Goal: Transaction & Acquisition: Purchase product/service

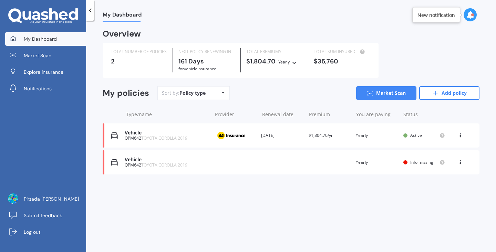
click at [458, 133] on icon at bounding box center [460, 134] width 5 height 4
click at [449, 156] on div "Delete" at bounding box center [445, 162] width 68 height 14
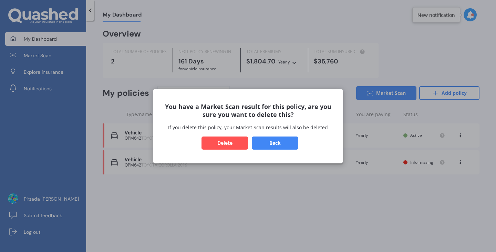
click at [239, 139] on button "Delete" at bounding box center [224, 142] width 46 height 13
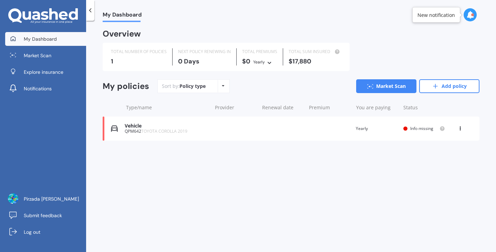
click at [460, 129] on icon at bounding box center [460, 127] width 5 height 4
click at [435, 156] on div "Delete" at bounding box center [445, 155] width 68 height 14
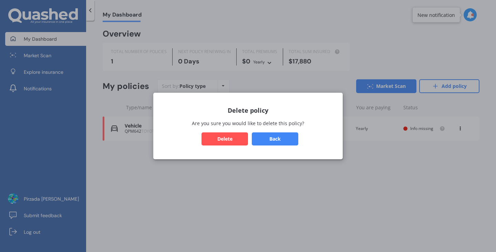
click at [235, 139] on button "Delete" at bounding box center [224, 138] width 46 height 13
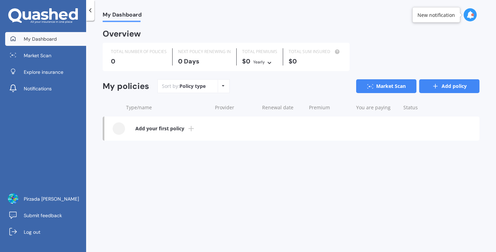
click at [438, 88] on icon at bounding box center [435, 86] width 7 height 7
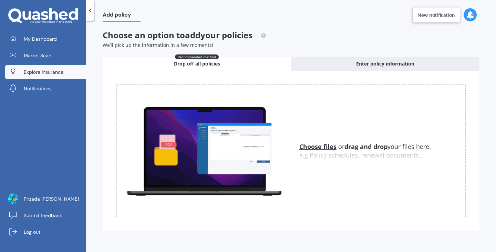
click at [63, 71] on span "Explore insurance" at bounding box center [44, 72] width 40 height 7
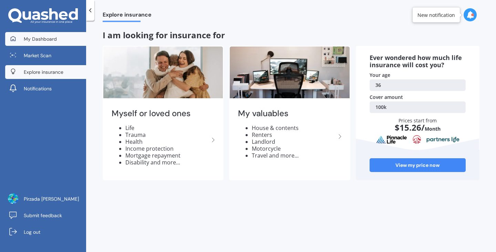
click at [42, 44] on link "My Dashboard" at bounding box center [45, 39] width 81 height 14
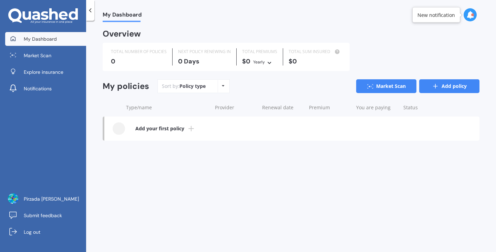
click at [440, 85] on link "Add policy" at bounding box center [449, 86] width 60 height 14
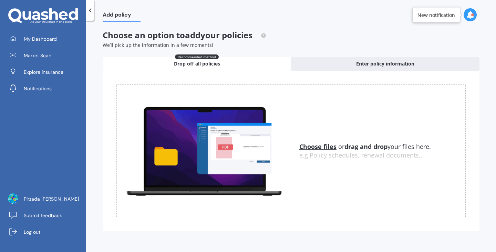
click at [321, 148] on u "Choose files" at bounding box center [317, 146] width 37 height 8
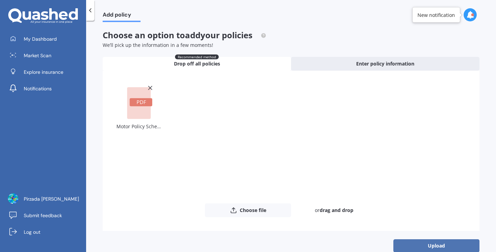
click at [419, 242] on button "Upload" at bounding box center [436, 245] width 86 height 13
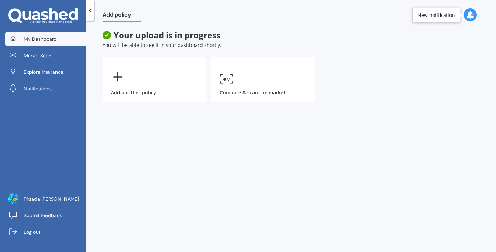
click at [52, 37] on span "My Dashboard" at bounding box center [40, 38] width 33 height 7
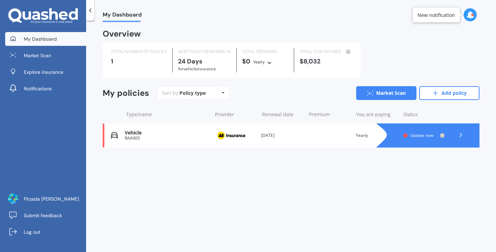
click at [426, 136] on span "Update now" at bounding box center [421, 135] width 23 height 6
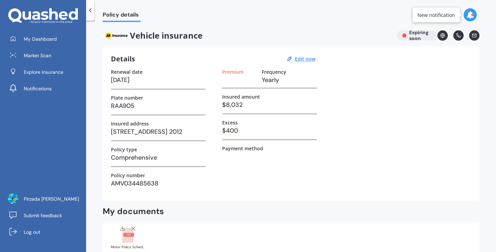
click at [239, 83] on h3 at bounding box center [239, 80] width 34 height 10
click at [66, 53] on link "Market Scan" at bounding box center [45, 56] width 81 height 14
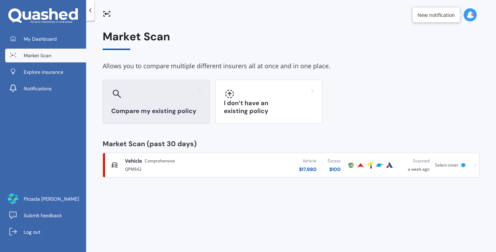
click at [156, 107] on div "Compare my existing policy" at bounding box center [156, 102] width 107 height 44
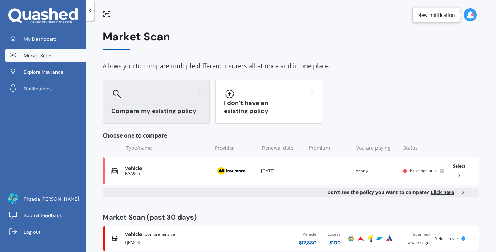
scroll to position [14, 0]
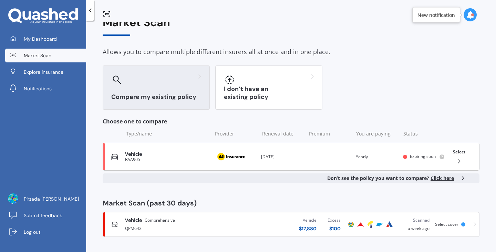
click at [314, 159] on div "Vehicle RAA905 Provider Renewal date [DATE] Premium You are paying Yearly Statu…" at bounding box center [291, 157] width 377 height 28
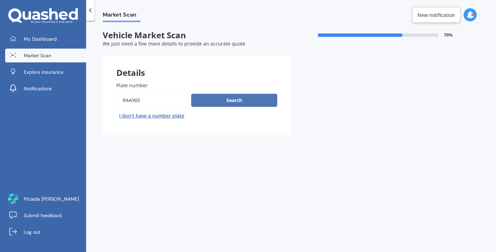
click at [242, 103] on button "Search" at bounding box center [234, 100] width 86 height 13
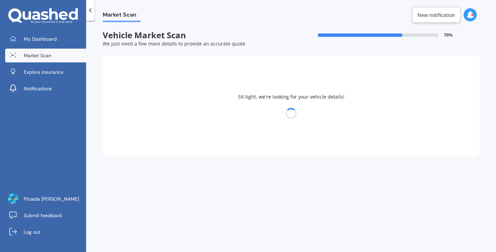
select select "TOYOTA"
select select "SPADE"
select select "20"
select select "03"
select select "1989"
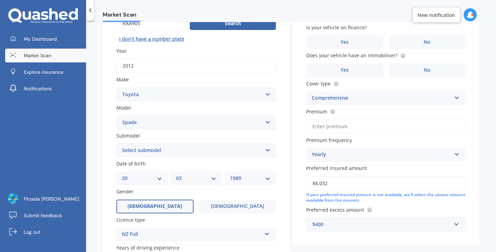
scroll to position [69, 0]
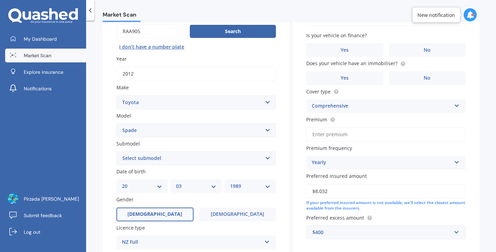
click at [233, 159] on select "Select submodel (All)" at bounding box center [195, 158] width 159 height 14
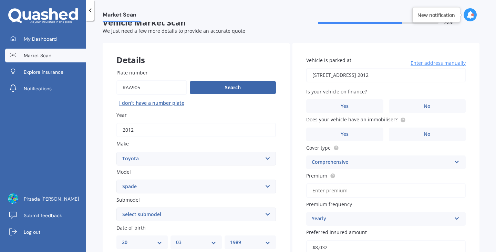
scroll to position [0, 0]
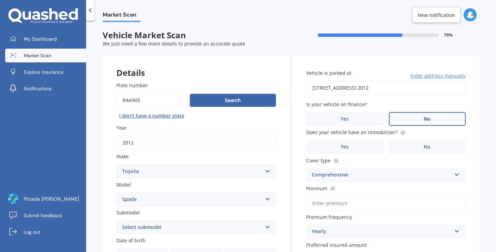
click at [424, 121] on span "No" at bounding box center [427, 119] width 7 height 6
click at [0, 0] on input "No" at bounding box center [0, 0] width 0 height 0
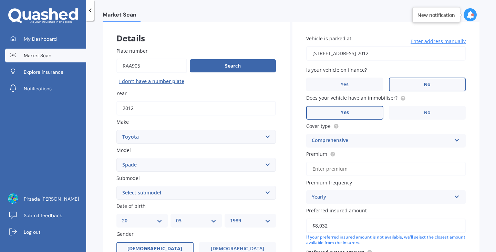
click at [357, 112] on label "Yes" at bounding box center [344, 113] width 77 height 14
click at [0, 0] on input "Yes" at bounding box center [0, 0] width 0 height 0
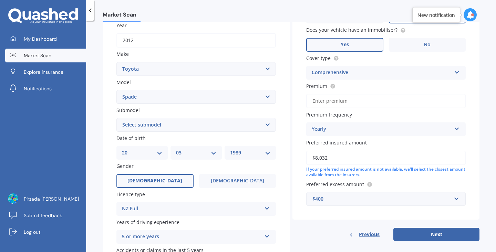
scroll to position [103, 0]
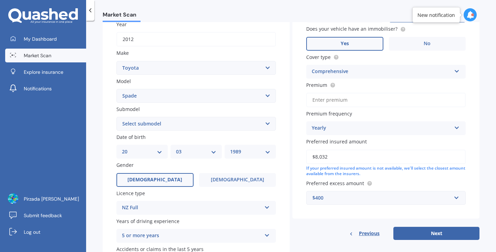
click at [361, 104] on input "Premium" at bounding box center [385, 100] width 159 height 14
click at [423, 117] on label "Premium frequency" at bounding box center [384, 113] width 157 height 7
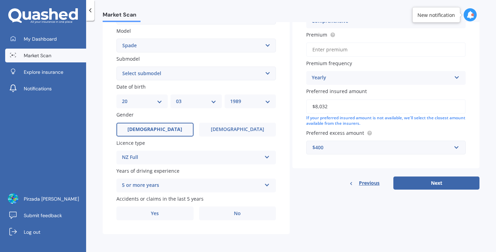
click at [362, 148] on div "$400" at bounding box center [381, 148] width 139 height 8
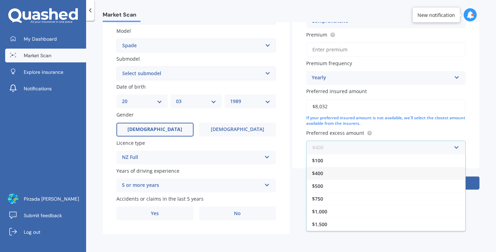
click at [362, 148] on input "text" at bounding box center [383, 147] width 153 height 13
click at [292, 200] on div "Details Plate number Search I don’t have a number plate Year [DATE] Make Select…" at bounding box center [291, 68] width 377 height 332
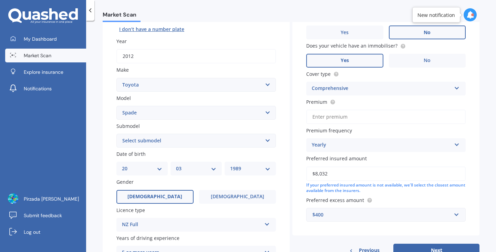
scroll to position [0, 0]
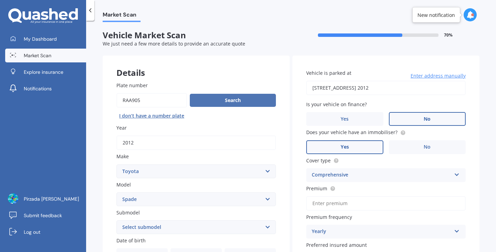
click at [252, 104] on button "Search" at bounding box center [233, 100] width 86 height 13
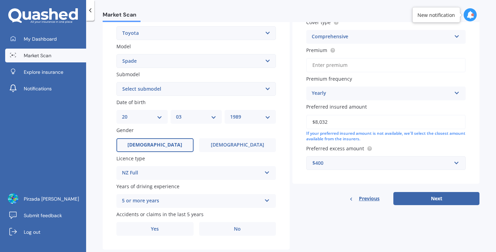
scroll to position [155, 0]
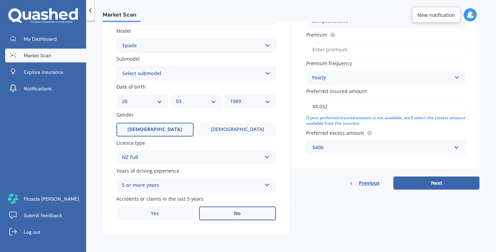
click at [245, 212] on label "No" at bounding box center [237, 213] width 77 height 14
click at [0, 0] on input "No" at bounding box center [0, 0] width 0 height 0
click at [178, 210] on label "Yes" at bounding box center [154, 213] width 77 height 14
click at [0, 0] on input "Yes" at bounding box center [0, 0] width 0 height 0
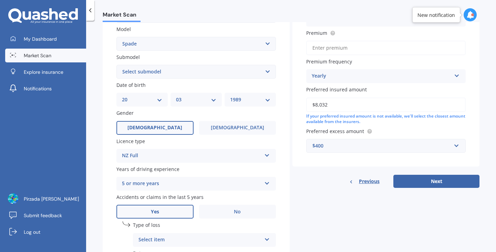
scroll to position [224, 0]
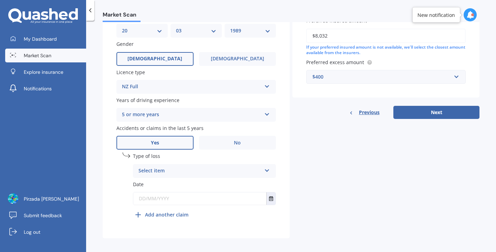
click at [190, 170] on div "Select item" at bounding box center [199, 171] width 123 height 8
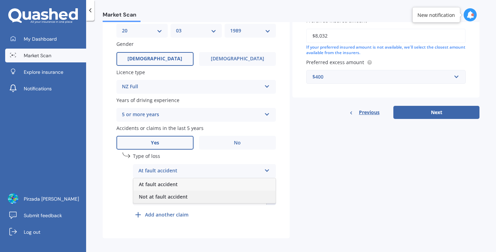
click at [184, 199] on span "Not at fault accident" at bounding box center [163, 196] width 49 height 7
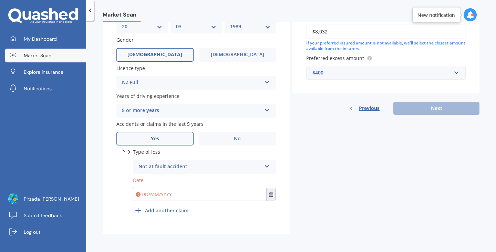
scroll to position [230, 0]
click at [227, 137] on label "No" at bounding box center [237, 139] width 77 height 14
click at [0, 0] on input "No" at bounding box center [0, 0] width 0 height 0
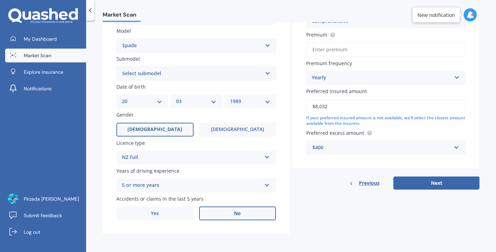
scroll to position [155, 0]
click at [422, 181] on button "Next" at bounding box center [436, 182] width 86 height 13
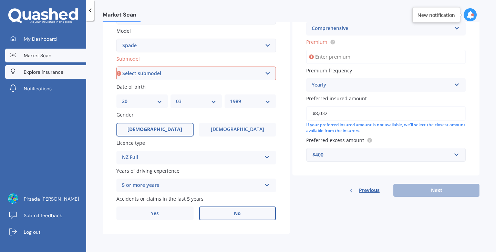
scroll to position [52, 0]
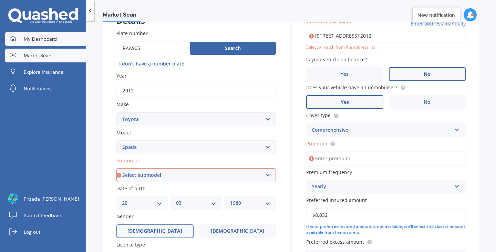
click at [42, 40] on span "My Dashboard" at bounding box center [40, 38] width 33 height 7
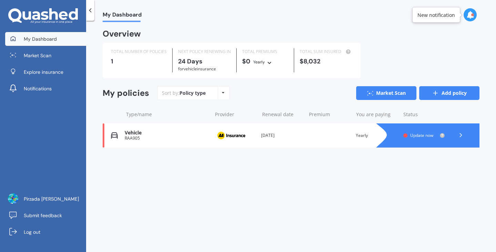
click at [446, 95] on link "Add policy" at bounding box center [449, 93] width 60 height 14
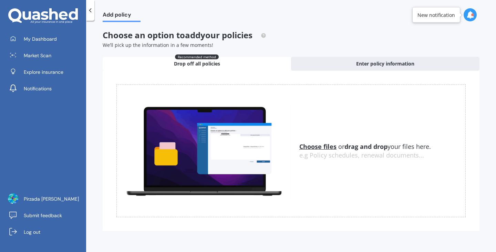
click at [328, 144] on u "Choose files" at bounding box center [317, 146] width 37 height 8
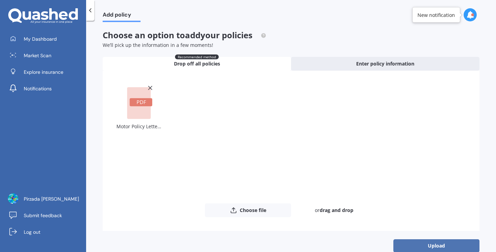
click at [401, 245] on button "Upload" at bounding box center [436, 245] width 86 height 13
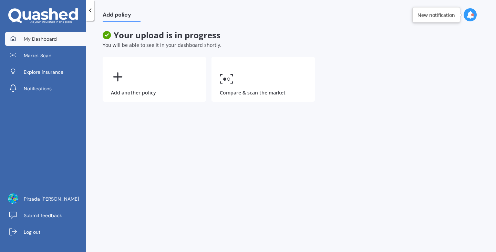
click at [61, 42] on link "My Dashboard" at bounding box center [45, 39] width 81 height 14
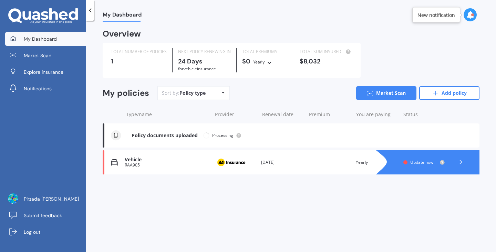
click at [223, 95] on div "Policy type Alphabetical Date added Renewing next" at bounding box center [223, 93] width 11 height 12
click at [225, 144] on span "Renewing next" at bounding box center [215, 145] width 34 height 7
click at [410, 91] on link "Market Scan" at bounding box center [386, 93] width 60 height 14
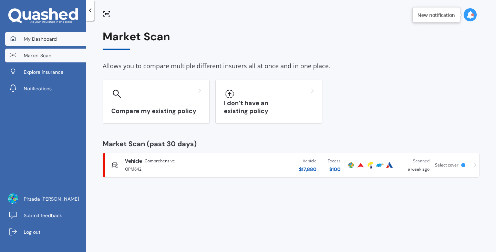
click at [56, 42] on link "My Dashboard" at bounding box center [45, 39] width 81 height 14
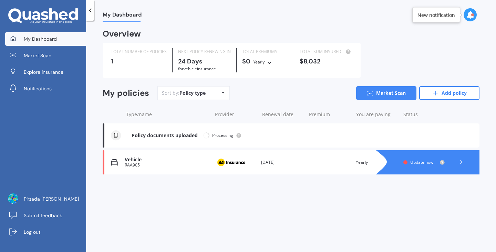
click at [167, 157] on div "Vehicle RAA905 Provider Renewal date [DATE] Premium You are paying Yearly Statu…" at bounding box center [291, 162] width 377 height 24
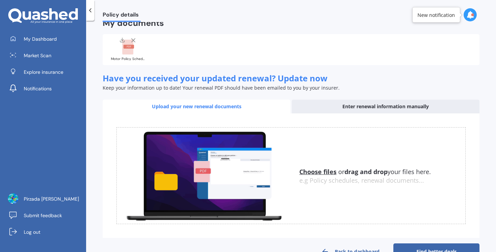
scroll to position [207, 0]
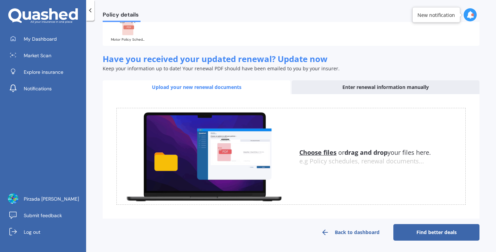
click at [443, 236] on link "Find better deals" at bounding box center [436, 232] width 86 height 17
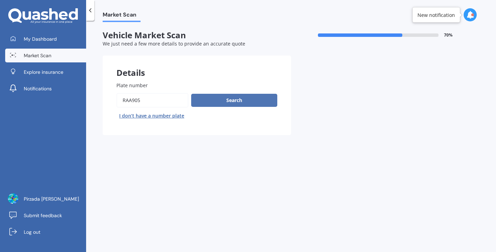
click at [233, 100] on button "Search" at bounding box center [234, 100] width 86 height 13
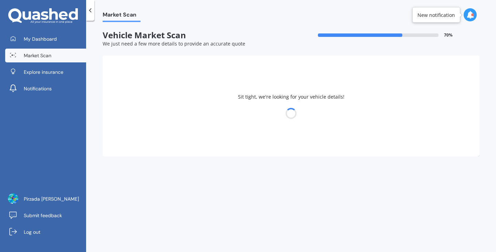
select select "TOYOTA"
select select "SPADE"
select select "20"
select select "03"
select select "1989"
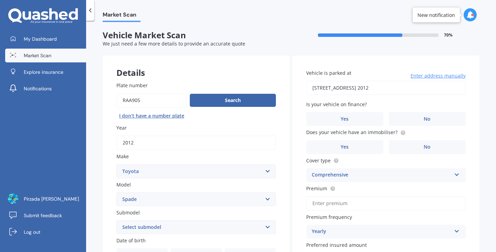
scroll to position [103, 0]
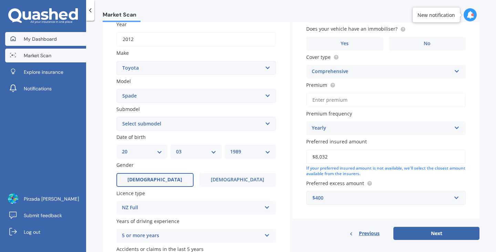
click at [58, 35] on link "My Dashboard" at bounding box center [45, 39] width 81 height 14
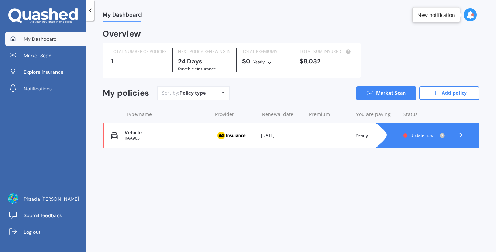
scroll to position [0, 0]
click at [450, 95] on link "Add policy" at bounding box center [449, 93] width 60 height 14
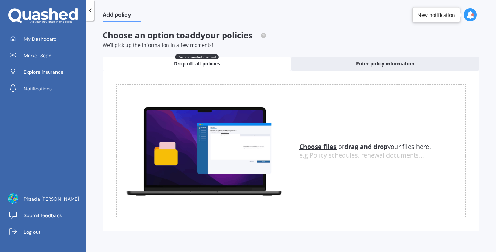
click at [321, 146] on u "Choose files" at bounding box center [317, 146] width 37 height 8
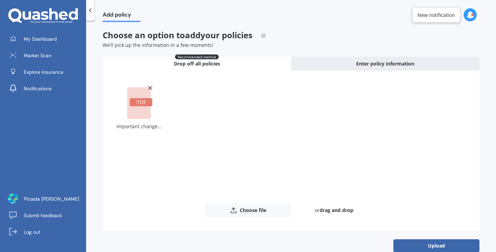
drag, startPoint x: 429, startPoint y: 242, endPoint x: 361, endPoint y: 224, distance: 71.0
click at [429, 242] on button "Upload" at bounding box center [436, 245] width 86 height 13
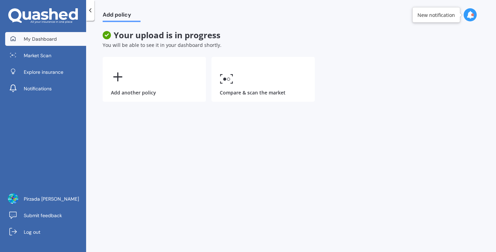
click at [65, 42] on link "My Dashboard" at bounding box center [45, 39] width 81 height 14
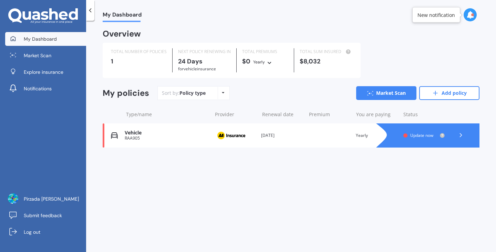
click at [163, 134] on div "Vehicle" at bounding box center [167, 133] width 84 height 6
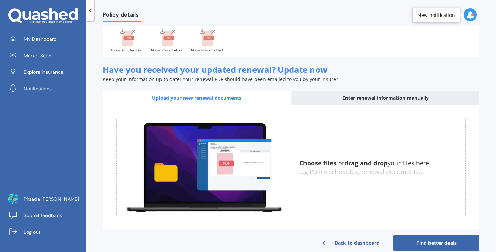
scroll to position [207, 0]
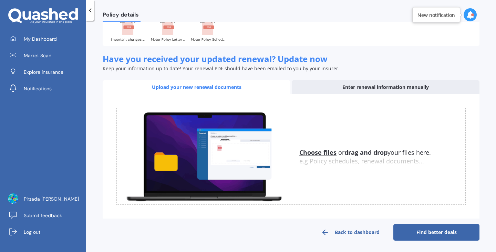
click at [450, 233] on link "Find better deals" at bounding box center [436, 232] width 86 height 17
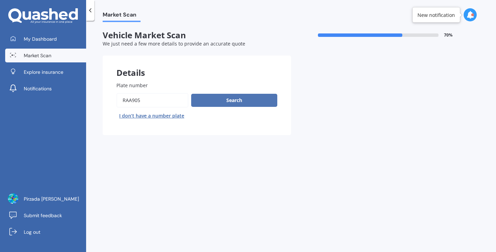
click at [246, 104] on button "Search" at bounding box center [234, 100] width 86 height 13
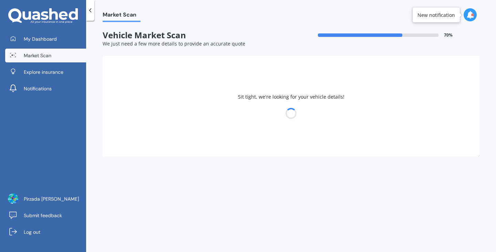
select select "TOYOTA"
select select "SPADE"
select select "20"
select select "03"
select select "1989"
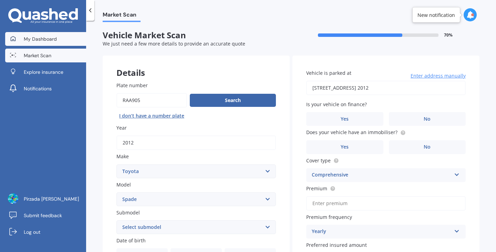
click at [62, 37] on link "My Dashboard" at bounding box center [45, 39] width 81 height 14
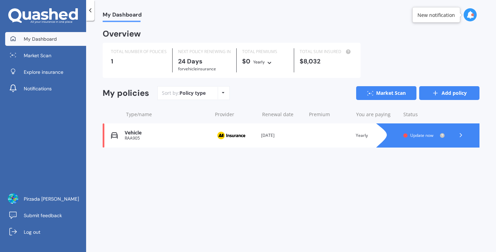
click at [430, 90] on link "Add policy" at bounding box center [449, 93] width 60 height 14
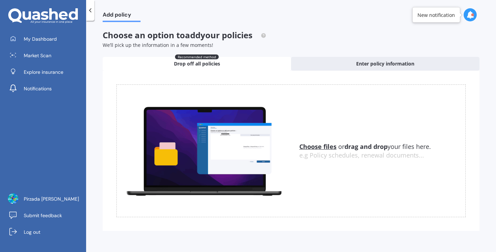
click at [316, 144] on u "Choose files" at bounding box center [317, 146] width 37 height 8
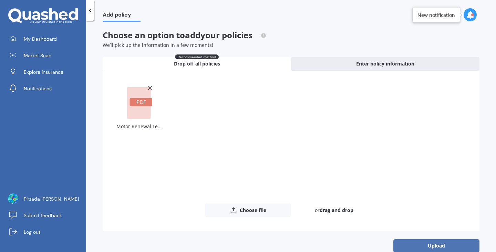
click at [428, 242] on button "Upload" at bounding box center [436, 245] width 86 height 13
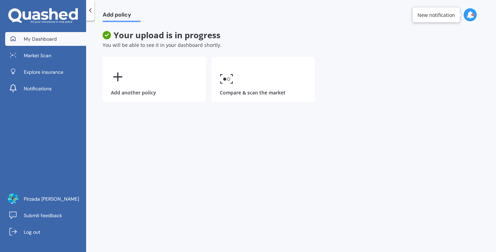
click at [61, 40] on link "My Dashboard" at bounding box center [45, 39] width 81 height 14
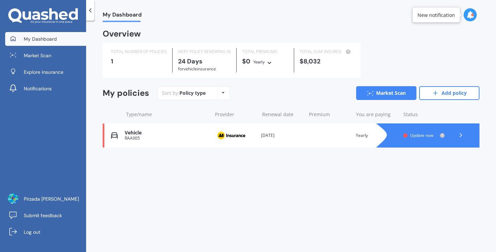
click at [230, 111] on div "Provider" at bounding box center [236, 114] width 42 height 7
click at [186, 136] on div "RAA905" at bounding box center [167, 138] width 84 height 5
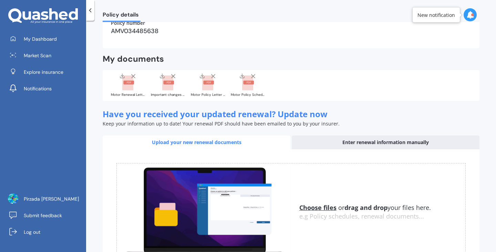
scroll to position [138, 0]
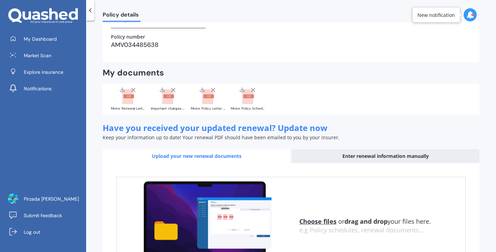
click at [133, 90] on line at bounding box center [133, 89] width 3 height 3
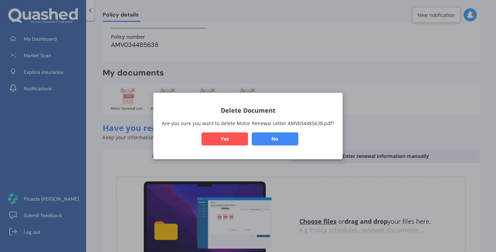
click at [220, 139] on button "Yes" at bounding box center [224, 138] width 46 height 13
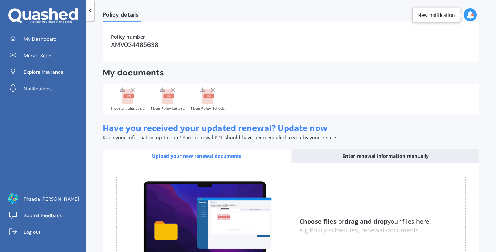
click at [173, 89] on icon at bounding box center [173, 89] width 7 height 7
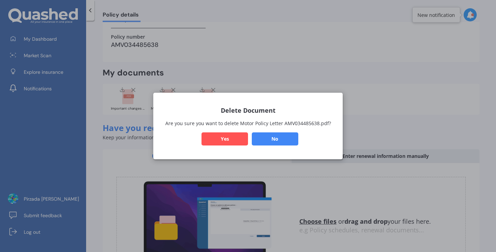
click at [224, 139] on button "Yes" at bounding box center [224, 138] width 46 height 13
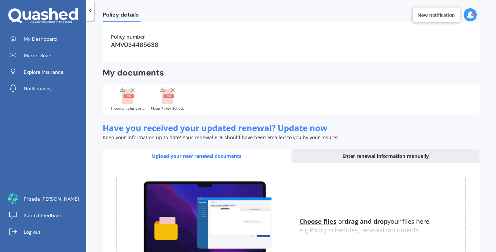
click at [130, 89] on icon at bounding box center [133, 89] width 7 height 7
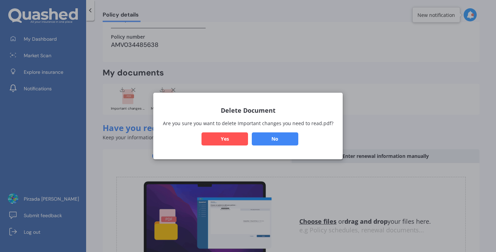
click at [221, 136] on button "Yes" at bounding box center [224, 138] width 46 height 13
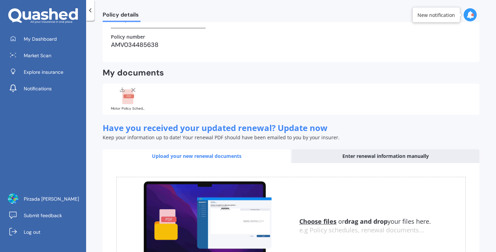
click at [135, 90] on icon at bounding box center [133, 89] width 7 height 7
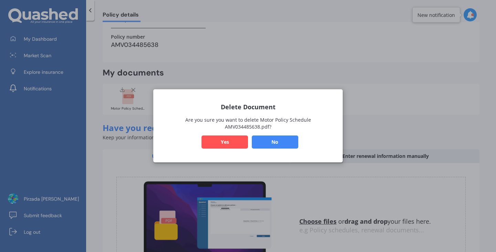
click at [212, 137] on button "Yes" at bounding box center [224, 142] width 46 height 13
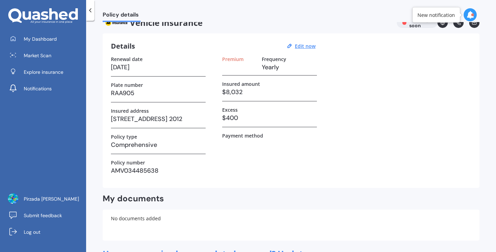
scroll to position [0, 0]
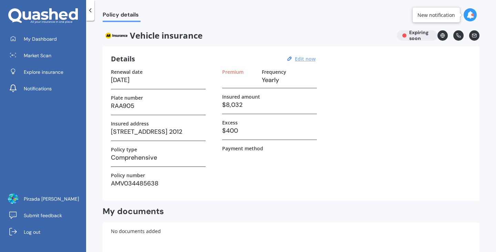
click at [310, 59] on u "Edit now" at bounding box center [305, 58] width 21 height 7
select select "26"
select select "09"
select select "2025"
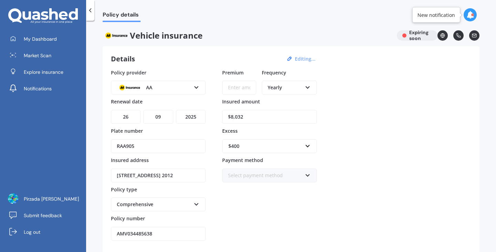
click at [93, 13] on icon at bounding box center [90, 10] width 7 height 7
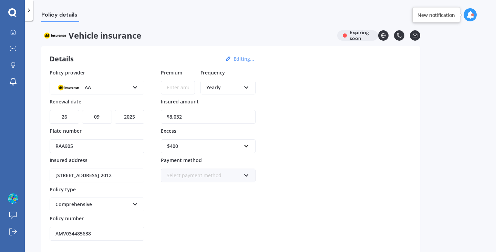
click at [31, 14] on div at bounding box center [29, 10] width 8 height 21
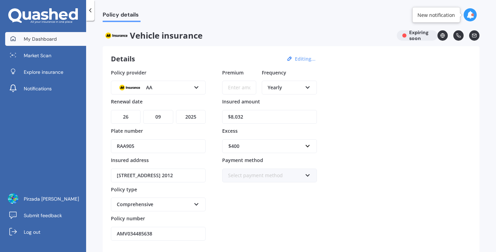
click at [33, 37] on span "My Dashboard" at bounding box center [40, 38] width 33 height 7
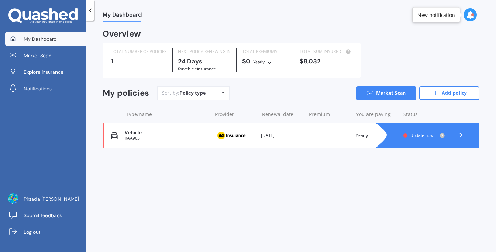
click at [462, 136] on icon at bounding box center [460, 135] width 7 height 7
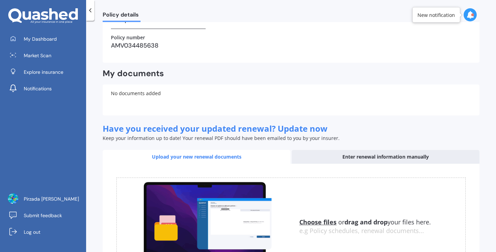
scroll to position [207, 0]
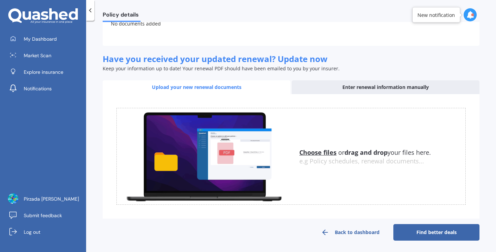
click at [367, 230] on link "Back to dashboard" at bounding box center [350, 232] width 86 height 17
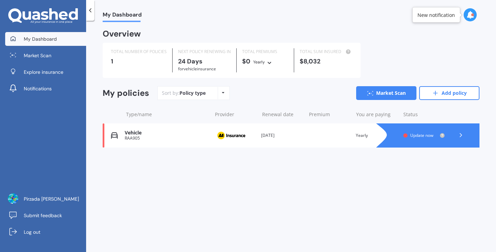
scroll to position [0, 0]
click at [55, 60] on link "Market Scan" at bounding box center [45, 56] width 81 height 14
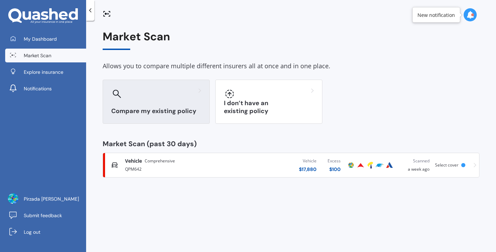
click at [158, 105] on div "Compare my existing policy" at bounding box center [156, 102] width 107 height 44
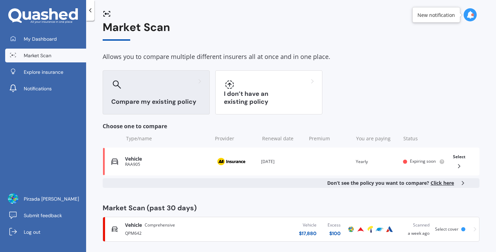
scroll to position [14, 0]
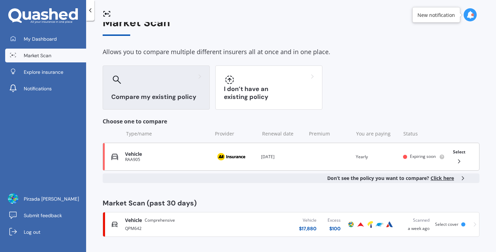
click at [147, 156] on div "Vehicle" at bounding box center [166, 154] width 83 height 6
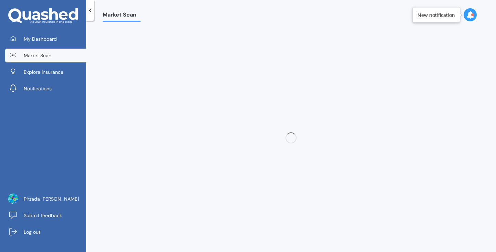
scroll to position [0, 0]
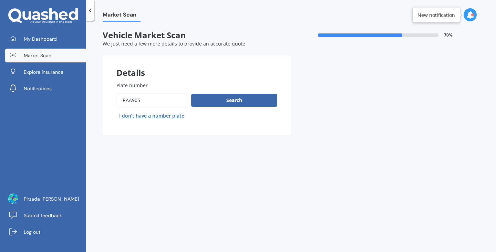
click at [205, 107] on div "Search I don’t have a number plate" at bounding box center [196, 107] width 161 height 28
click at [219, 102] on button "Search" at bounding box center [234, 100] width 86 height 13
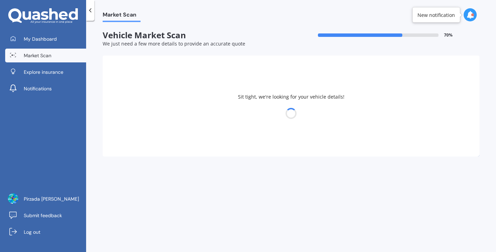
select select "TOYOTA"
select select "SPADE"
select select "20"
select select "03"
select select "1989"
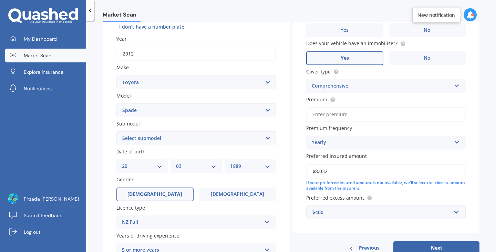
scroll to position [103, 0]
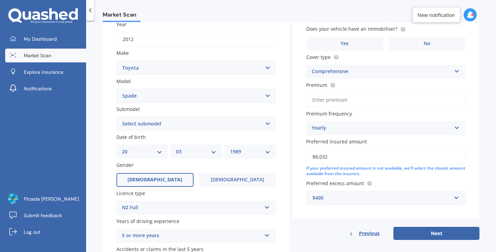
click at [351, 102] on input "Premium" at bounding box center [385, 100] width 159 height 14
type input "$1,213.71"
click at [393, 227] on button "Next" at bounding box center [436, 233] width 86 height 13
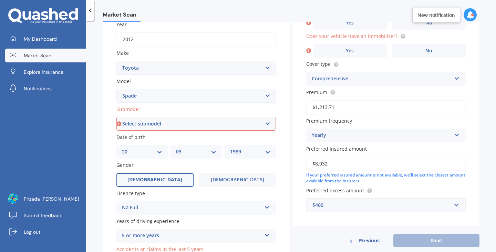
scroll to position [34, 0]
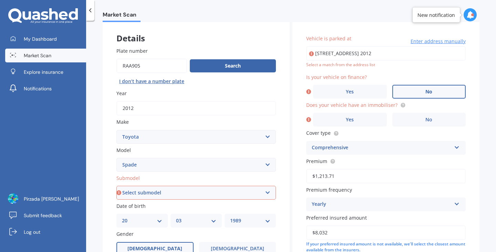
click at [408, 89] on label "No" at bounding box center [429, 92] width 74 height 14
click at [0, 0] on input "No" at bounding box center [0, 0] width 0 height 0
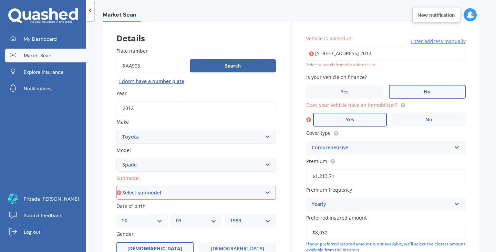
click at [369, 122] on label "Yes" at bounding box center [350, 120] width 74 height 14
click at [0, 0] on input "Yes" at bounding box center [0, 0] width 0 height 0
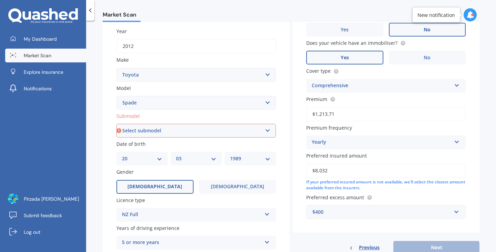
scroll to position [138, 0]
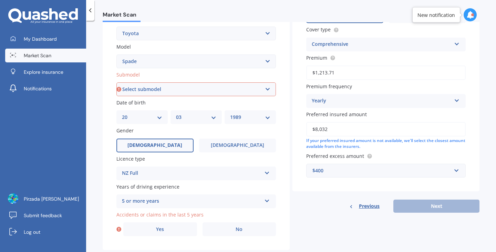
click at [196, 90] on select "Select submodel (All)" at bounding box center [195, 89] width 159 height 14
select select "(ALL)"
click at [116, 83] on select "Select submodel (All)" at bounding box center [195, 89] width 159 height 14
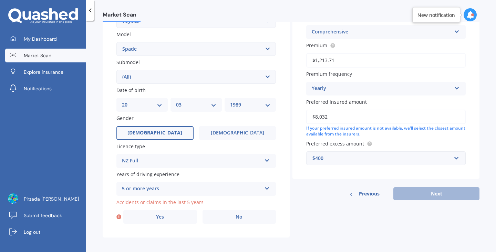
scroll to position [155, 0]
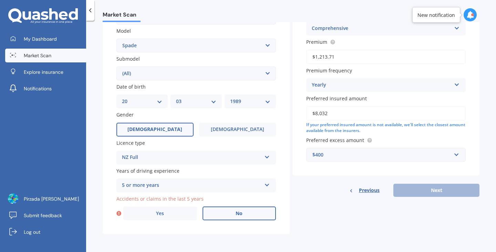
click at [228, 215] on label "No" at bounding box center [240, 213] width 74 height 14
click at [0, 0] on input "No" at bounding box center [0, 0] width 0 height 0
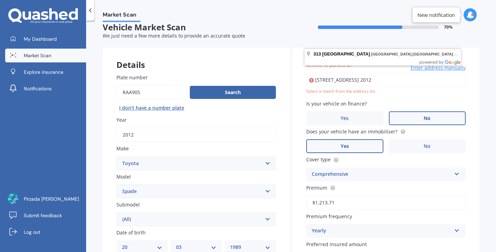
scroll to position [0, 0]
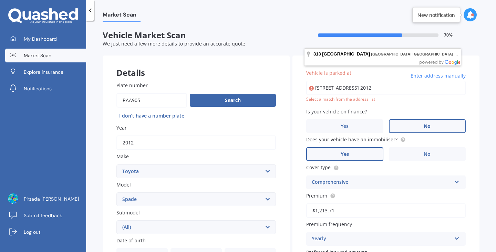
drag, startPoint x: 455, startPoint y: 87, endPoint x: 354, endPoint y: 91, distance: 100.6
click at [354, 91] on input "[STREET_ADDRESS] 2012" at bounding box center [385, 88] width 159 height 14
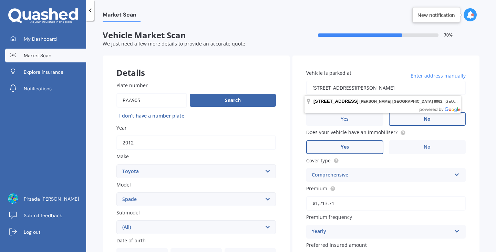
drag, startPoint x: 427, startPoint y: 88, endPoint x: 277, endPoint y: 91, distance: 150.5
click at [278, 93] on div "Details Plate number Search I don’t have a number plate Year [DATE] Make Select…" at bounding box center [291, 221] width 377 height 332
click at [367, 86] on input "[STREET_ADDRESS]" at bounding box center [385, 88] width 159 height 14
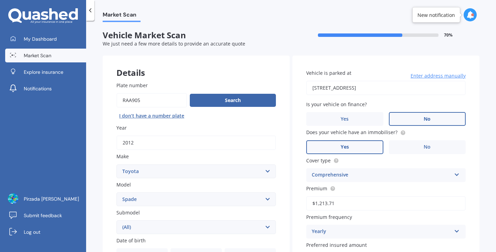
type input "[STREET_ADDRESS] 2012"
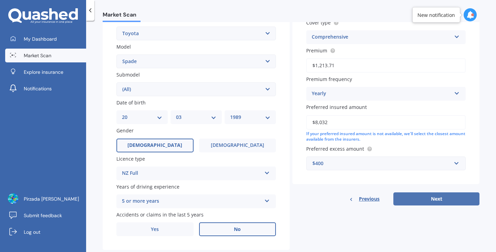
click at [430, 202] on button "Next" at bounding box center [436, 198] width 86 height 13
select select "20"
select select "03"
select select "1989"
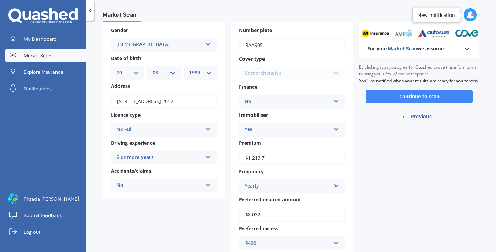
scroll to position [57, 0]
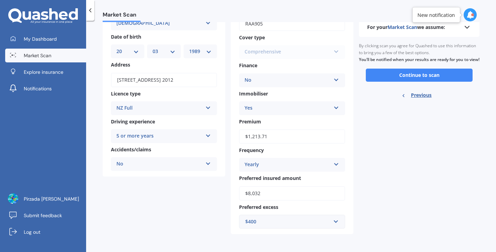
click at [315, 220] on div "$400" at bounding box center [287, 222] width 85 height 8
click at [294, 157] on div "$400" at bounding box center [291, 156] width 105 height 13
click at [377, 185] on div "For your Market Scan we assume: Ready to go By clicking scan you agree for Quas…" at bounding box center [419, 117] width 121 height 234
click at [416, 79] on button "Continue to scan" at bounding box center [419, 75] width 107 height 13
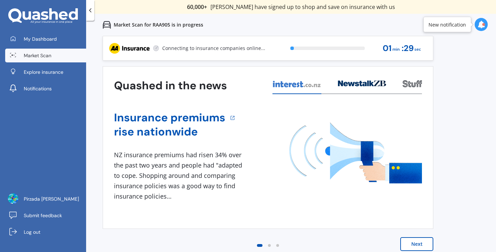
scroll to position [0, 0]
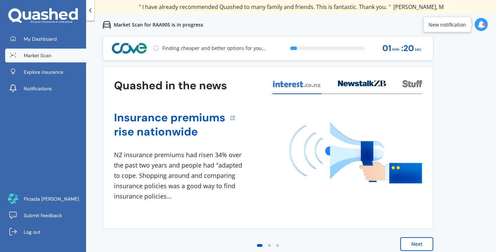
click at [421, 240] on button "Next" at bounding box center [416, 244] width 33 height 14
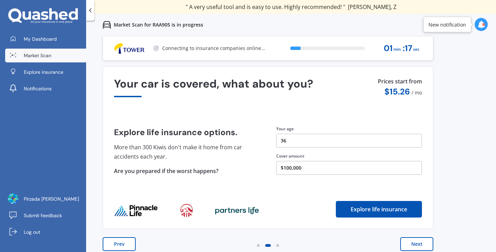
click at [421, 240] on button "Next" at bounding box center [416, 244] width 33 height 14
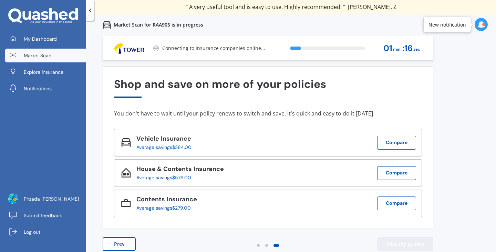
click at [421, 240] on button "View my quotes" at bounding box center [405, 244] width 56 height 14
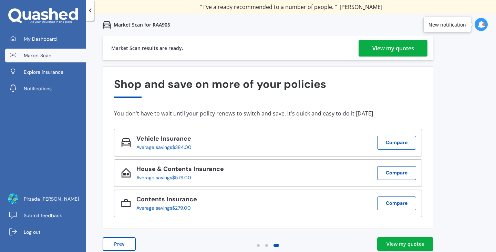
click at [389, 47] on div "View my quotes" at bounding box center [393, 48] width 42 height 17
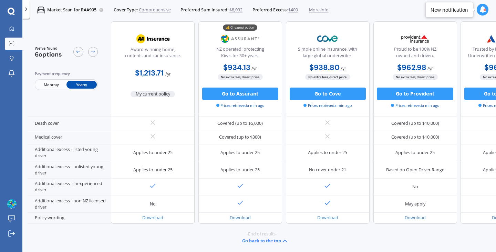
scroll to position [308, 0]
click at [248, 229] on span "-End of results-" at bounding box center [262, 232] width 30 height 6
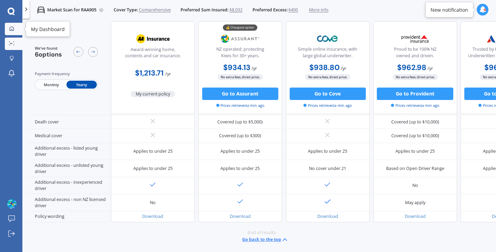
click at [14, 25] on link "My Dashboard" at bounding box center [14, 29] width 18 height 12
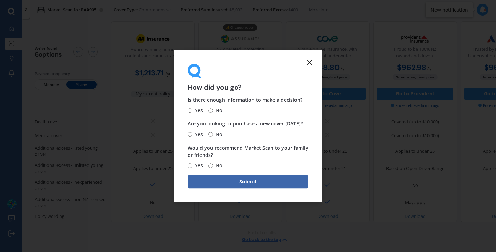
click at [192, 108] on input "Yes" at bounding box center [190, 110] width 4 height 4
radio input "true"
click at [191, 133] on input "Yes" at bounding box center [190, 134] width 4 height 4
radio input "true"
click at [191, 165] on input "Yes" at bounding box center [190, 165] width 4 height 4
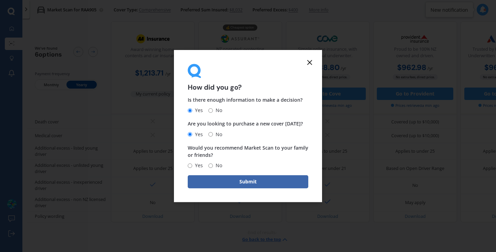
radio input "true"
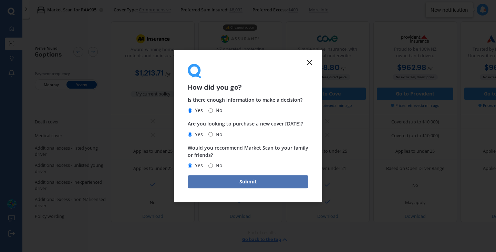
click at [231, 185] on button "Submit" at bounding box center [248, 181] width 121 height 13
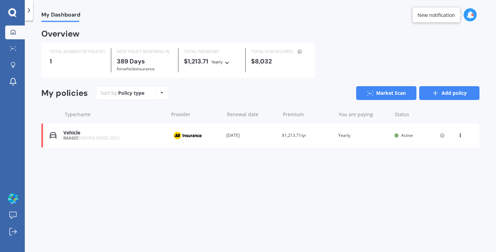
click at [461, 98] on link "Add policy" at bounding box center [449, 93] width 60 height 14
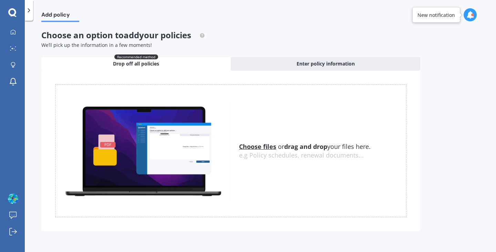
click at [264, 145] on u "Choose files" at bounding box center [257, 146] width 37 height 8
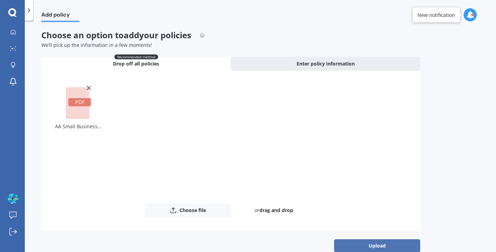
click at [344, 247] on button "Upload" at bounding box center [377, 245] width 86 height 13
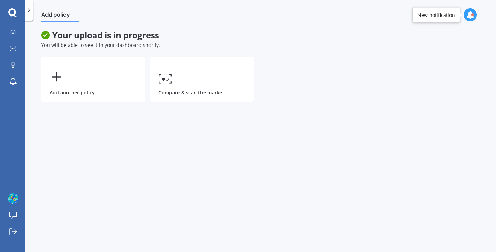
click at [21, 41] on div "My Dashboard Market Scan Explore insurance Notifications" at bounding box center [12, 58] width 25 height 66
click at [13, 33] on icon at bounding box center [13, 32] width 6 height 6
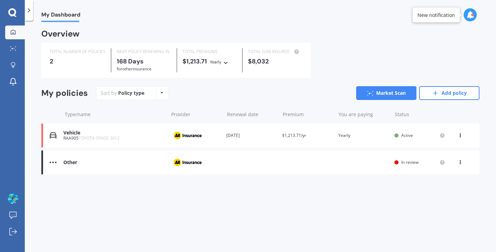
click at [128, 159] on div "Other Provider Renewal date Premium You are paying Status In review View option…" at bounding box center [260, 162] width 438 height 24
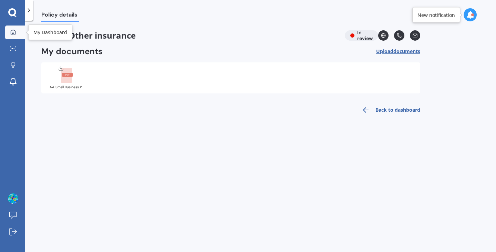
click at [17, 30] on div at bounding box center [13, 32] width 10 height 6
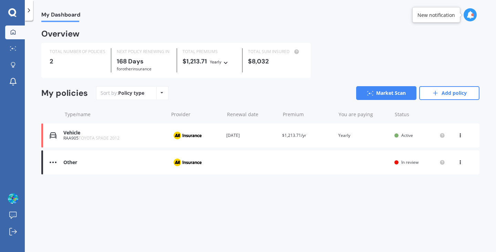
click at [459, 166] on div "Other Provider Renewal date Premium You are paying Status In review View option…" at bounding box center [260, 162] width 438 height 24
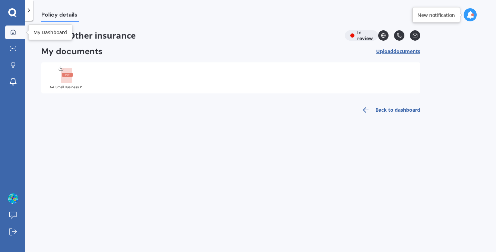
click at [15, 33] on icon at bounding box center [13, 31] width 5 height 5
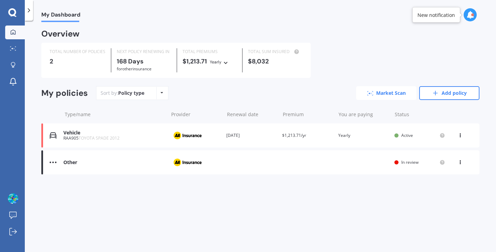
click at [376, 92] on link "Market Scan" at bounding box center [386, 93] width 60 height 14
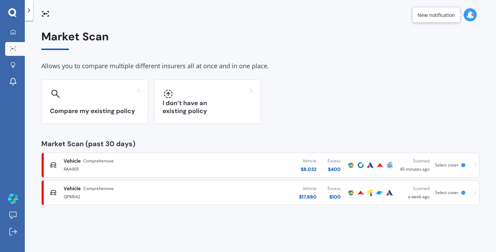
click at [115, 196] on div "QPM642" at bounding box center [131, 196] width 134 height 8
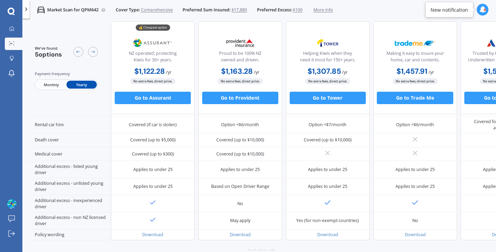
scroll to position [301, 0]
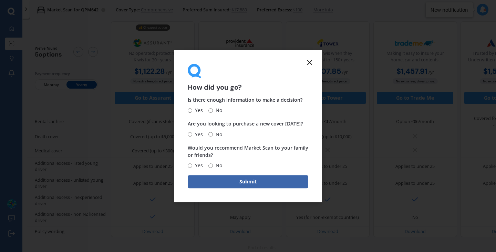
click at [309, 60] on icon at bounding box center [309, 62] width 8 height 8
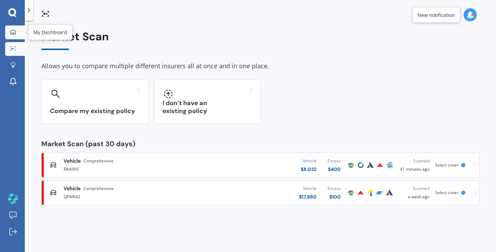
click at [9, 30] on div at bounding box center [13, 32] width 10 height 6
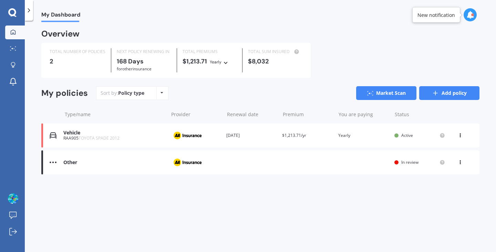
click at [454, 95] on link "Add policy" at bounding box center [449, 93] width 60 height 14
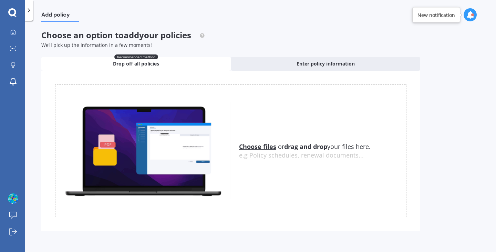
click at [268, 144] on u "Choose files" at bounding box center [257, 146] width 37 height 8
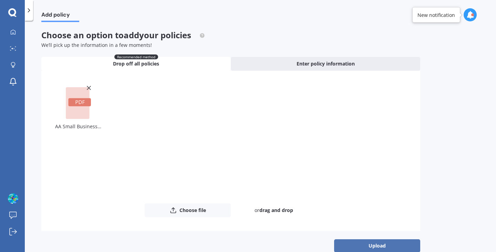
click at [347, 248] on button "Upload" at bounding box center [377, 245] width 86 height 13
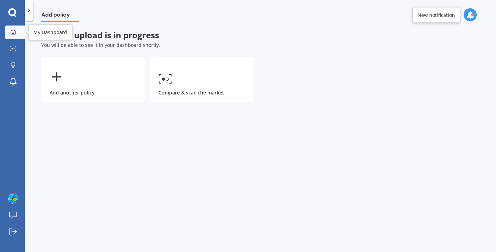
click at [12, 29] on icon at bounding box center [13, 32] width 6 height 6
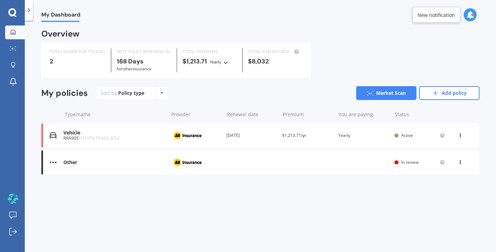
click at [160, 162] on div "Other" at bounding box center [113, 162] width 101 height 6
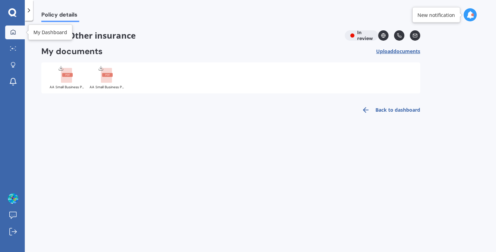
click at [13, 28] on link "My Dashboard" at bounding box center [15, 32] width 20 height 14
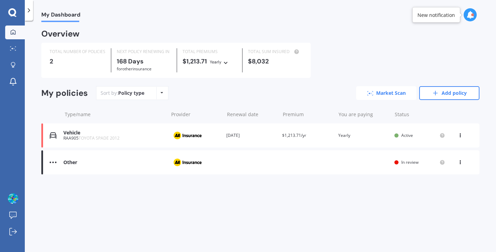
click at [404, 93] on link "Market Scan" at bounding box center [386, 93] width 60 height 14
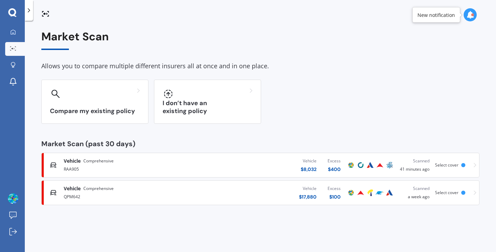
click at [144, 191] on div "Vehicle Comprehensive" at bounding box center [131, 188] width 134 height 7
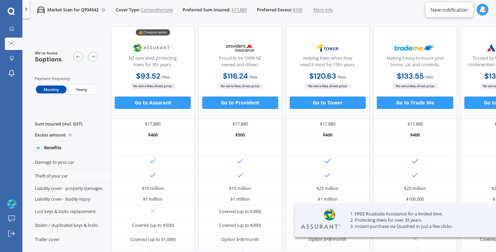
click at [89, 88] on span "Yearly" at bounding box center [81, 89] width 30 height 8
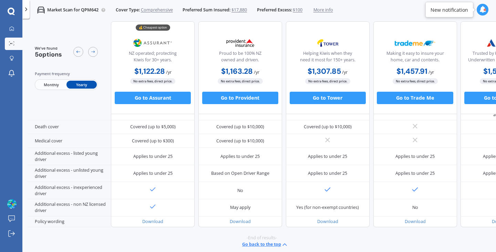
scroll to position [313, 0]
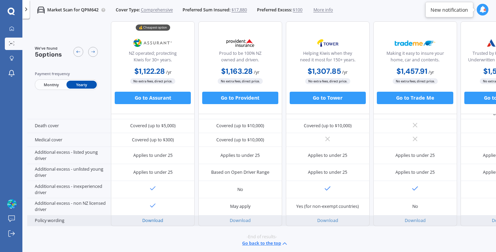
click at [157, 217] on link "Download" at bounding box center [152, 220] width 21 height 6
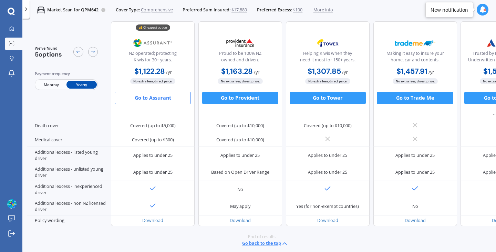
click at [156, 99] on button "Go to Assurant" at bounding box center [153, 98] width 76 height 12
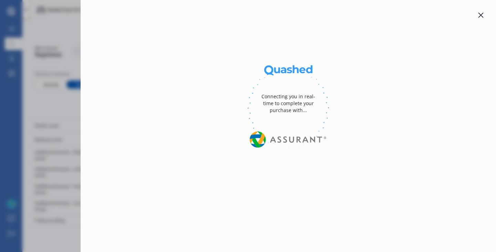
select select "Yearly"
select select "full"
select select "0"
select select "Howick / [GEOGRAPHIC_DATA] / Beachlands"
select select "TOYOTA"
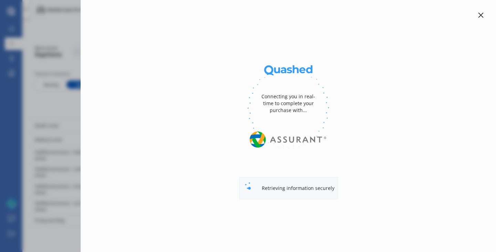
select select "COROLLA"
select select "[PERSON_NAME] 2WD"
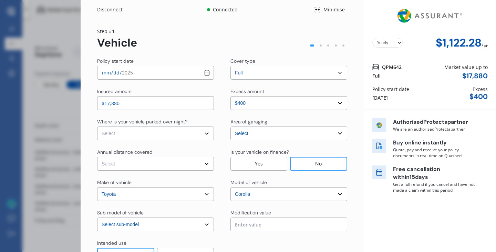
click at [206, 72] on input "[DATE]" at bounding box center [155, 73] width 117 height 14
type input "[DATE]"
click at [180, 55] on div "Step # 1 Vehicle Policy start date [DATE] Cover type Select cover type 3rd Part…" at bounding box center [222, 157] width 250 height 259
click at [204, 133] on select "Select In a garage On own property On street or road" at bounding box center [155, 133] width 117 height 14
select select "On own property"
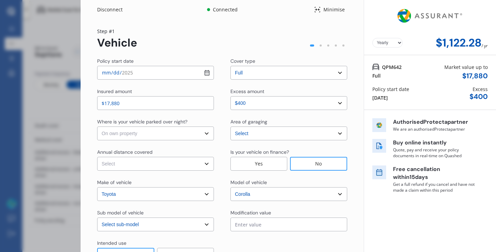
click at [97, 126] on select "Select In a garage On own property On street or road" at bounding box center [155, 133] width 117 height 14
click at [170, 164] on select "Select Low (less than 15,000km per year) Average (15,000-30,000km per year) Hig…" at bounding box center [155, 164] width 117 height 14
select select "15000"
click at [97, 157] on select "Select Low (less than 15,000km per year) Average (15,000-30,000km per year) Hig…" at bounding box center [155, 164] width 117 height 14
click at [298, 228] on input "text" at bounding box center [288, 224] width 117 height 14
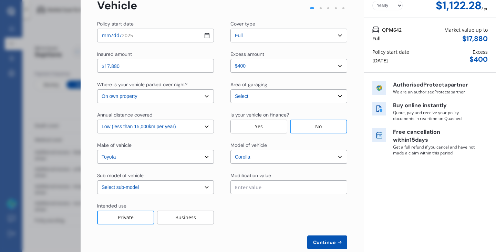
scroll to position [51, 0]
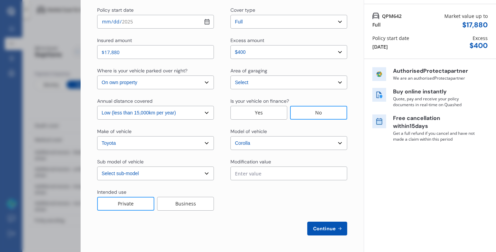
click at [187, 204] on div "Business" at bounding box center [185, 204] width 57 height 14
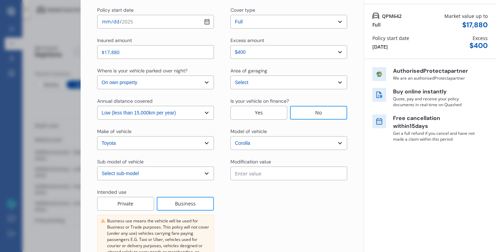
click at [294, 199] on div at bounding box center [288, 232] width 117 height 88
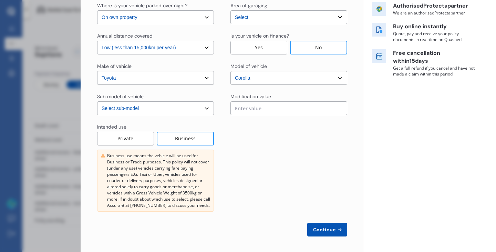
scroll to position [117, 0]
